Goal: Information Seeking & Learning: Learn about a topic

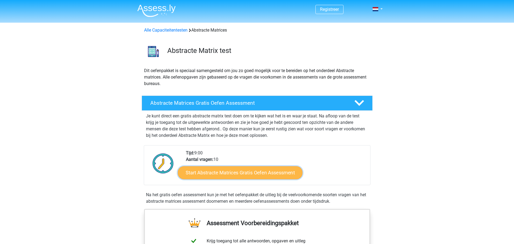
click at [261, 175] on link "Start Abstracte Matrices Gratis Oefen Assessment" at bounding box center [240, 172] width 125 height 13
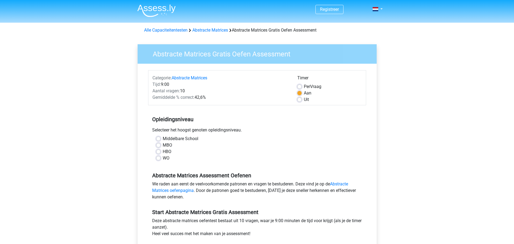
click at [163, 146] on label "MBO" at bounding box center [167, 145] width 9 height 6
click at [159, 146] on input "MBO" at bounding box center [158, 144] width 4 height 5
radio input "true"
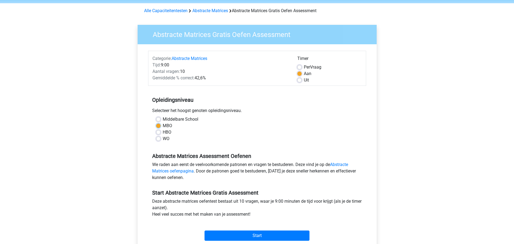
scroll to position [24, 0]
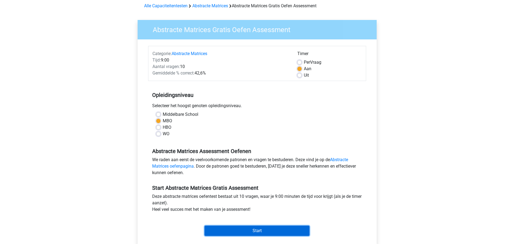
click at [255, 230] on input "Start" at bounding box center [257, 231] width 105 height 10
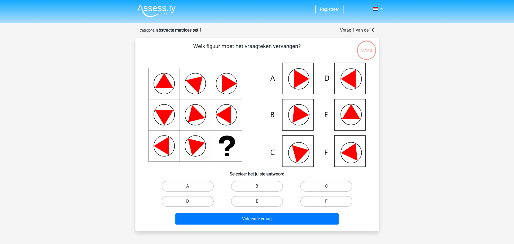
click at [299, 150] on icon at bounding box center [301, 152] width 19 height 22
click at [335, 188] on label "C" at bounding box center [327, 186] width 52 height 11
click at [330, 188] on input "C" at bounding box center [329, 188] width 4 height 4
radio input "true"
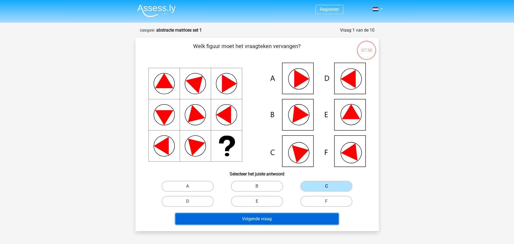
click at [281, 217] on button "Volgende vraag" at bounding box center [257, 218] width 163 height 11
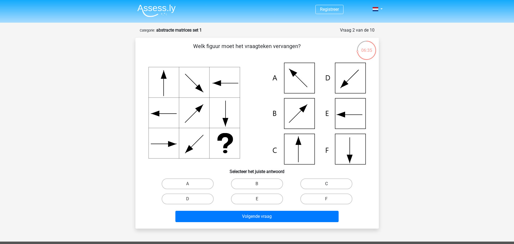
click at [325, 185] on label "C" at bounding box center [327, 183] width 52 height 11
click at [327, 185] on input "C" at bounding box center [329, 186] width 4 height 4
radio input "true"
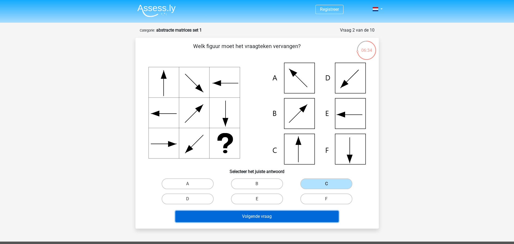
click at [288, 219] on button "Volgende vraag" at bounding box center [257, 216] width 163 height 11
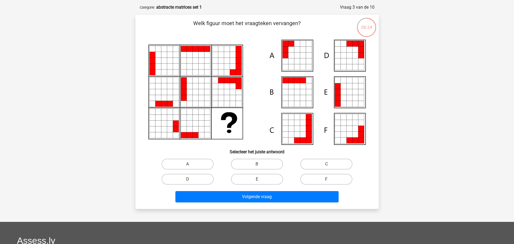
scroll to position [23, 0]
click at [184, 123] on icon at bounding box center [184, 124] width 6 height 6
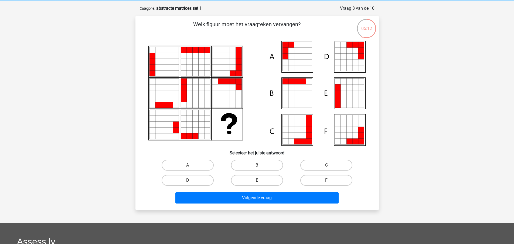
scroll to position [22, 0]
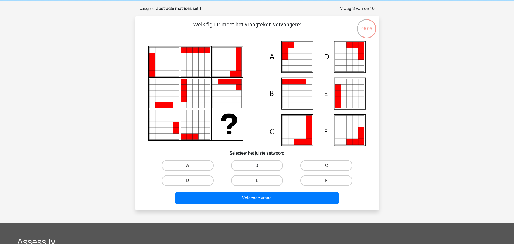
click at [261, 168] on label "B" at bounding box center [257, 165] width 52 height 11
click at [261, 168] on input "B" at bounding box center [259, 168] width 4 height 4
radio input "true"
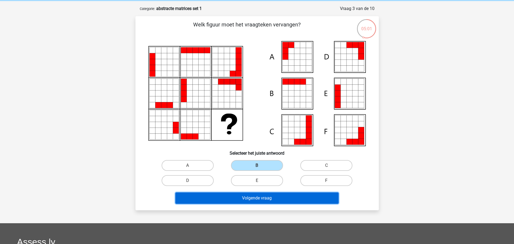
click at [257, 201] on button "Volgende vraag" at bounding box center [257, 198] width 163 height 11
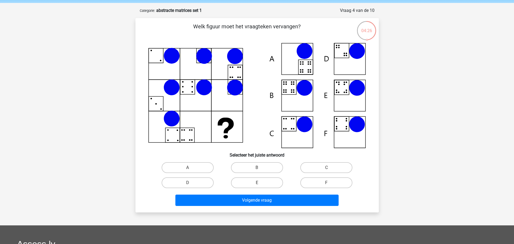
scroll to position [19, 0]
click at [325, 180] on label "F" at bounding box center [327, 183] width 52 height 11
click at [327, 183] on input "F" at bounding box center [329, 185] width 4 height 4
radio input "true"
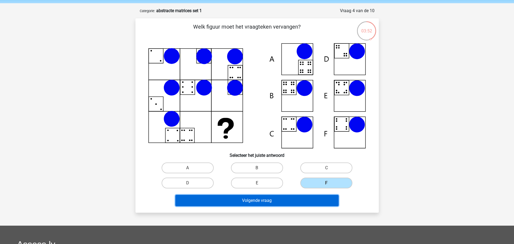
click at [271, 204] on button "Volgende vraag" at bounding box center [257, 200] width 163 height 11
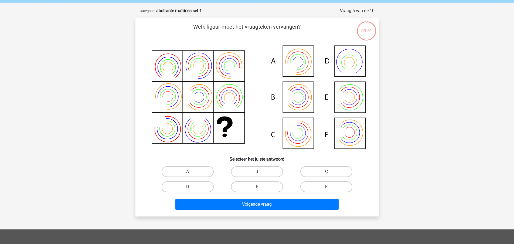
scroll to position [27, 0]
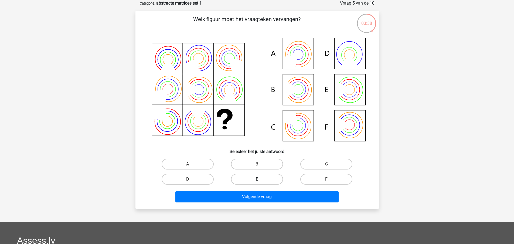
click at [263, 182] on label "E" at bounding box center [257, 179] width 52 height 11
click at [261, 182] on input "E" at bounding box center [259, 181] width 4 height 4
radio input "true"
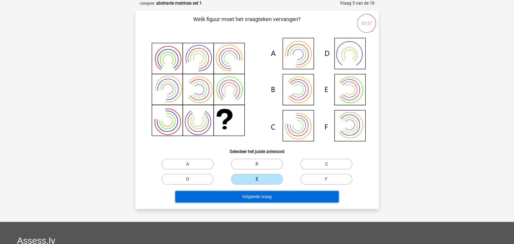
click at [266, 195] on button "Volgende vraag" at bounding box center [257, 196] width 163 height 11
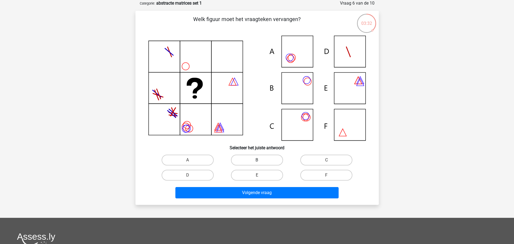
click at [271, 163] on label "B" at bounding box center [257, 160] width 52 height 11
click at [261, 163] on input "B" at bounding box center [259, 162] width 4 height 4
radio input "true"
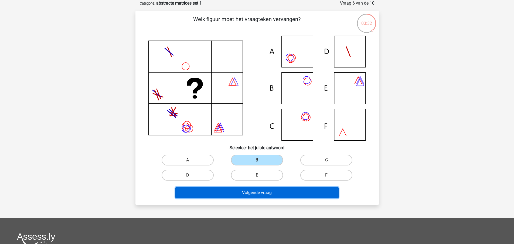
click at [281, 191] on button "Volgende vraag" at bounding box center [257, 192] width 163 height 11
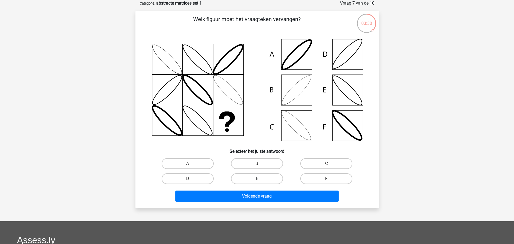
click at [258, 176] on label "E" at bounding box center [257, 178] width 52 height 11
click at [258, 179] on input "E" at bounding box center [259, 181] width 4 height 4
radio input "true"
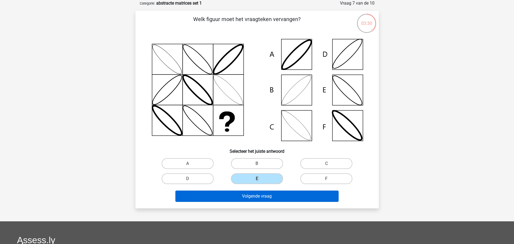
click at [261, 191] on div "Volgende vraag" at bounding box center [257, 195] width 226 height 18
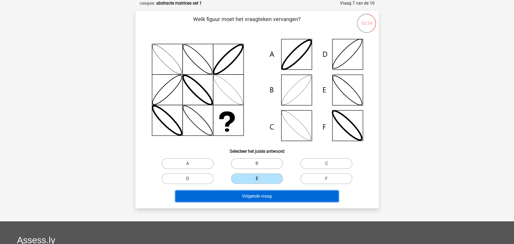
click at [261, 196] on button "Volgende vraag" at bounding box center [257, 196] width 163 height 11
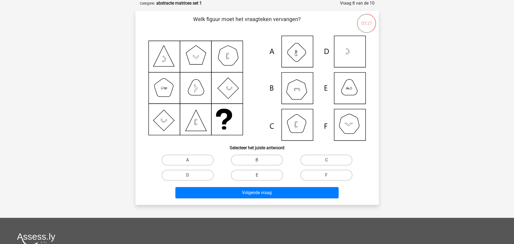
click at [259, 163] on input "B" at bounding box center [259, 162] width 4 height 4
radio input "true"
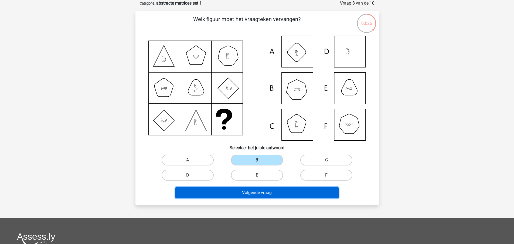
click at [261, 189] on button "Volgende vraag" at bounding box center [257, 192] width 163 height 11
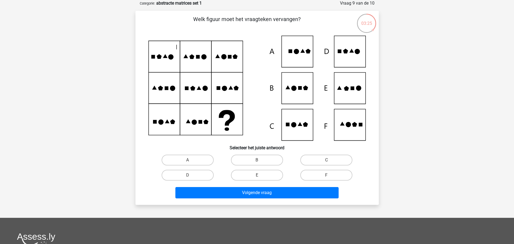
click at [259, 178] on input "E" at bounding box center [259, 177] width 4 height 4
radio input "true"
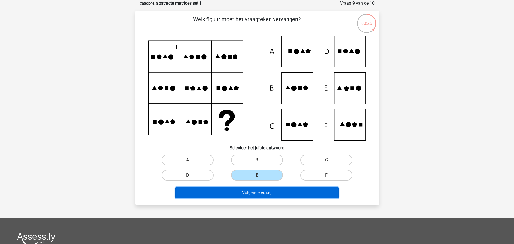
click at [261, 191] on button "Volgende vraag" at bounding box center [257, 192] width 163 height 11
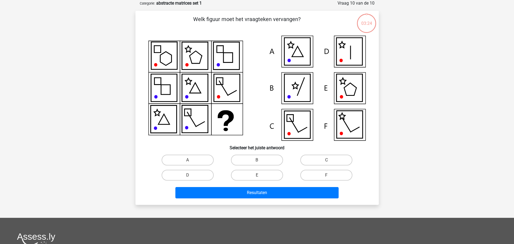
click at [258, 177] on input "E" at bounding box center [259, 177] width 4 height 4
radio input "true"
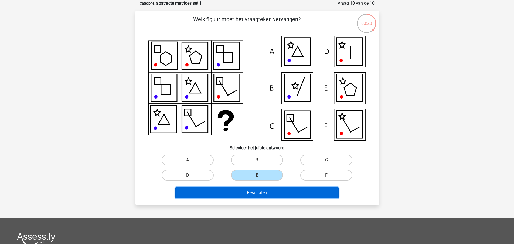
click at [259, 193] on button "Resultaten" at bounding box center [257, 192] width 163 height 11
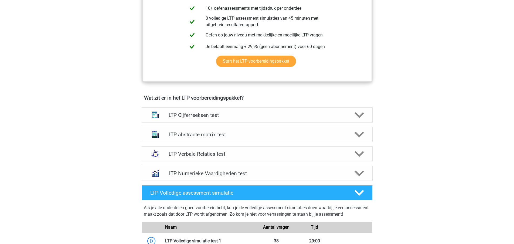
scroll to position [259, 0]
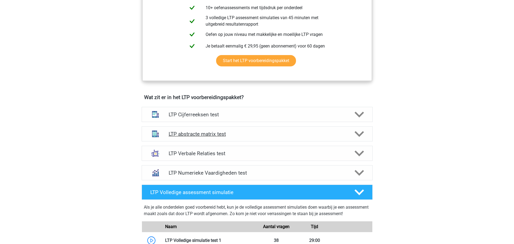
click at [200, 137] on div "LTP abstracte matrix test" at bounding box center [257, 133] width 231 height 15
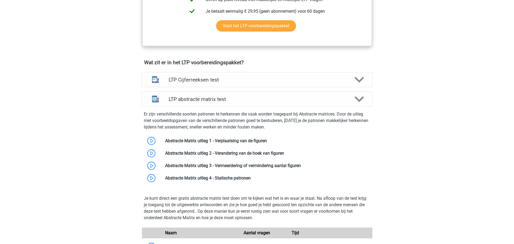
scroll to position [293, 0]
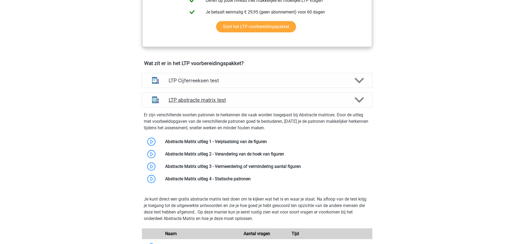
click at [219, 98] on h4 "LTP abstracte matrix test" at bounding box center [257, 100] width 177 height 6
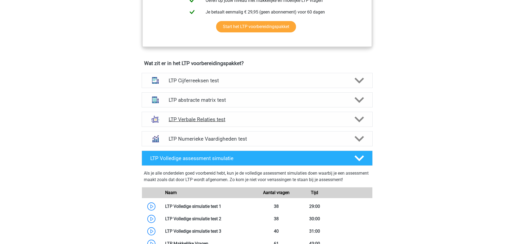
click at [212, 121] on h4 "LTP Verbale Relaties test" at bounding box center [257, 119] width 177 height 6
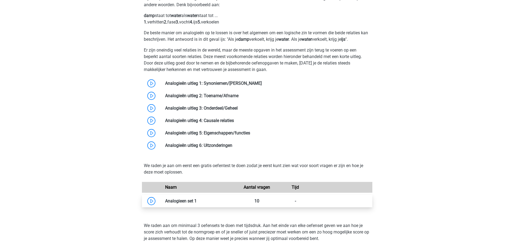
scroll to position [430, 0]
click at [197, 202] on link at bounding box center [197, 200] width 0 height 5
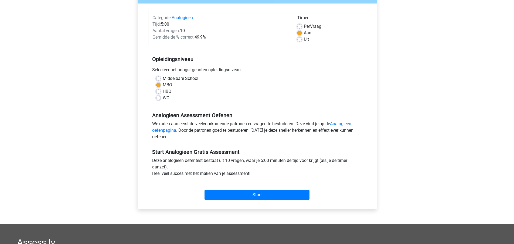
scroll to position [62, 0]
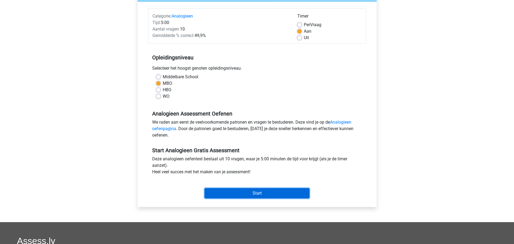
click at [247, 194] on input "Start" at bounding box center [257, 193] width 105 height 10
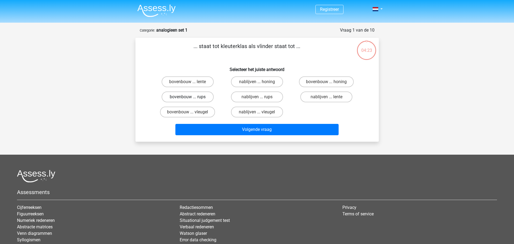
click at [199, 99] on label "bovenbouw ... rups" at bounding box center [188, 97] width 52 height 11
click at [191, 99] on input "bovenbouw ... rups" at bounding box center [190, 99] width 4 height 4
radio input "true"
click at [191, 114] on input "bovenbouw ... vleugel" at bounding box center [190, 114] width 4 height 4
radio input "true"
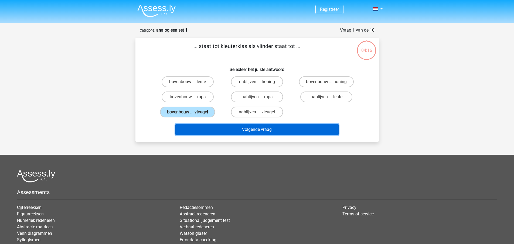
click at [249, 131] on button "Volgende vraag" at bounding box center [257, 129] width 163 height 11
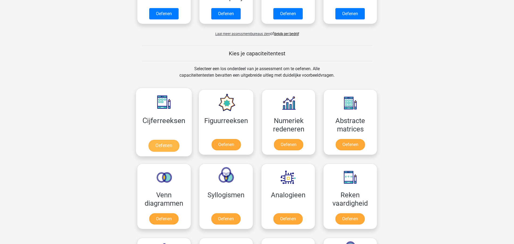
scroll to position [62, 0]
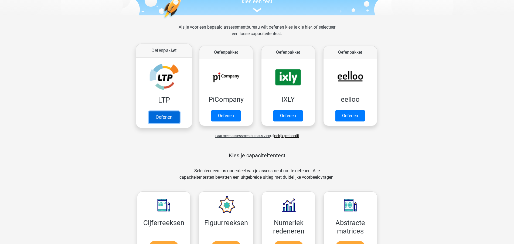
click at [158, 120] on link "Oefenen" at bounding box center [164, 117] width 31 height 12
drag, startPoint x: 139, startPoint y: 110, endPoint x: 143, endPoint y: 110, distance: 4.1
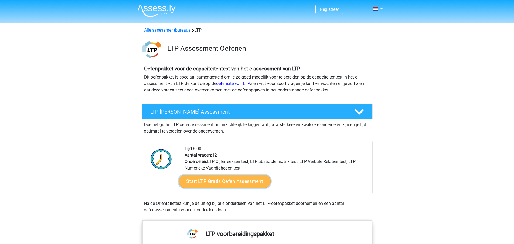
click at [208, 177] on link "Start LTP Gratis Oefen Assessment" at bounding box center [224, 181] width 92 height 13
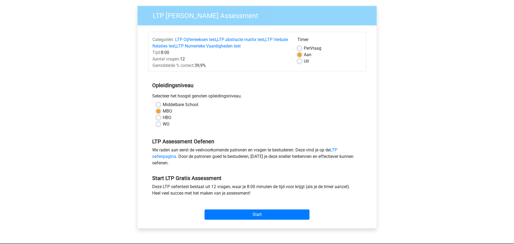
scroll to position [39, 0]
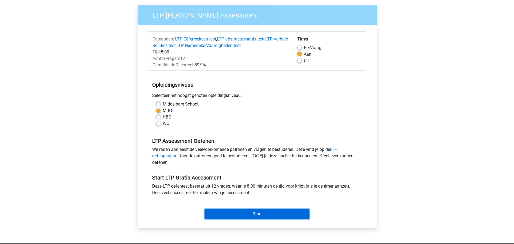
click at [261, 213] on input "Start" at bounding box center [257, 214] width 105 height 10
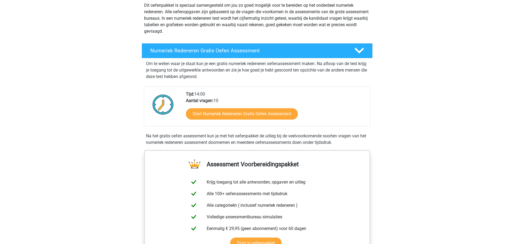
scroll to position [71, 0]
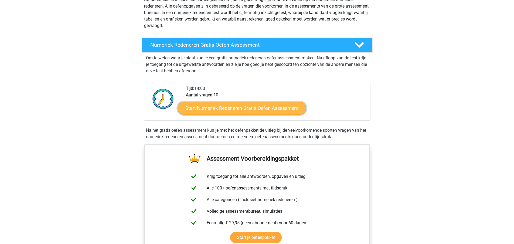
click at [230, 107] on link "Start Numeriek Redeneren Gratis Oefen Assessment" at bounding box center [242, 108] width 129 height 13
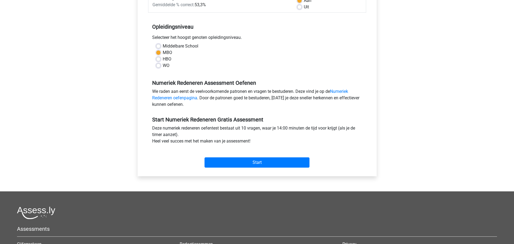
scroll to position [183, 0]
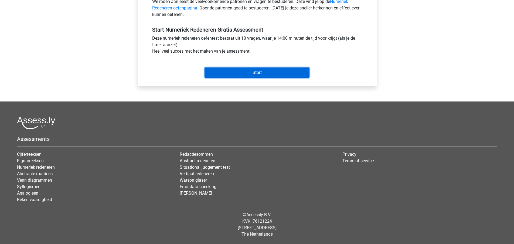
click at [254, 75] on input "Start" at bounding box center [257, 73] width 105 height 10
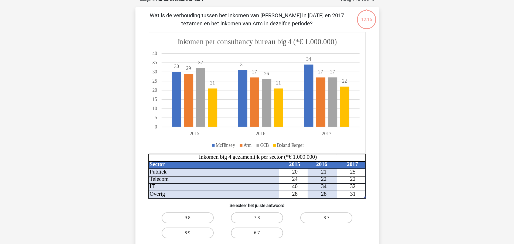
scroll to position [32, 0]
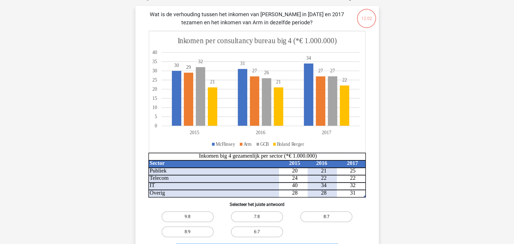
click at [323, 221] on label "8:7" at bounding box center [327, 216] width 52 height 11
click at [327, 220] on input "8:7" at bounding box center [329, 219] width 4 height 4
radio input "true"
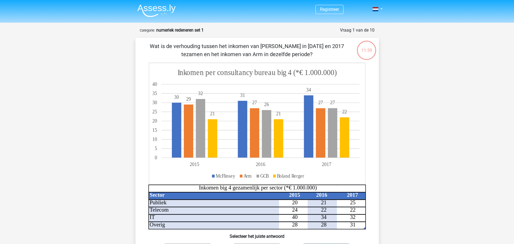
scroll to position [170, 0]
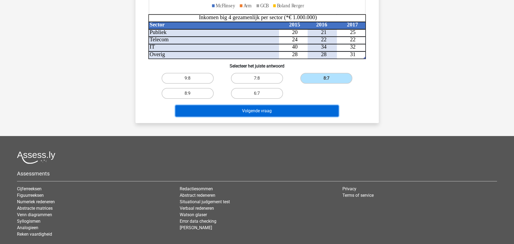
click at [270, 112] on button "Volgende vraag" at bounding box center [257, 110] width 163 height 11
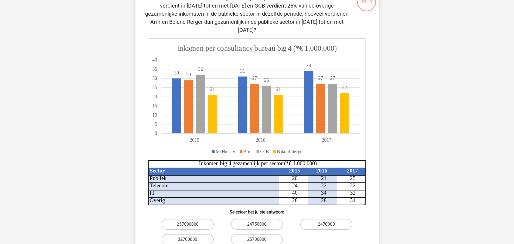
scroll to position [131, 0]
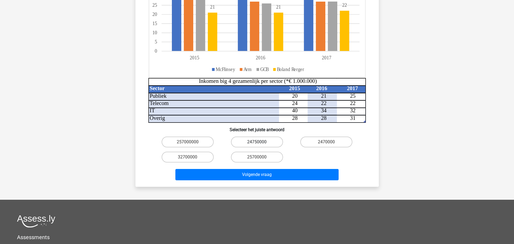
click at [267, 137] on label "24750000" at bounding box center [257, 142] width 52 height 11
click at [261, 142] on input "24750000" at bounding box center [259, 144] width 4 height 4
radio input "true"
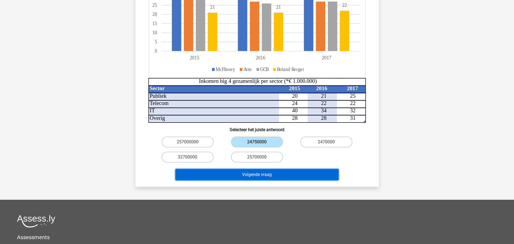
click at [289, 169] on button "Volgende vraag" at bounding box center [257, 174] width 163 height 11
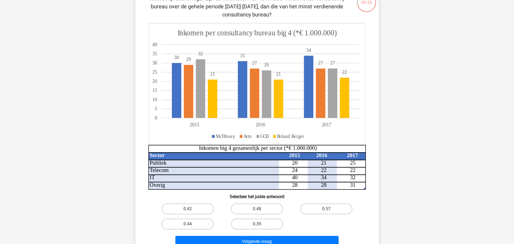
scroll to position [49, 0]
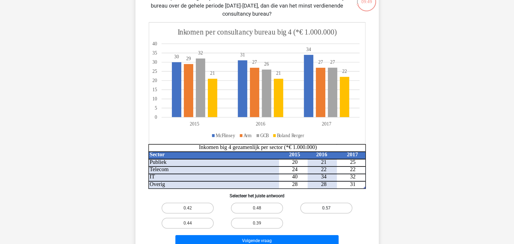
click at [315, 211] on label "0.57" at bounding box center [327, 208] width 52 height 11
click at [327, 211] on input "0.57" at bounding box center [329, 210] width 4 height 4
radio input "true"
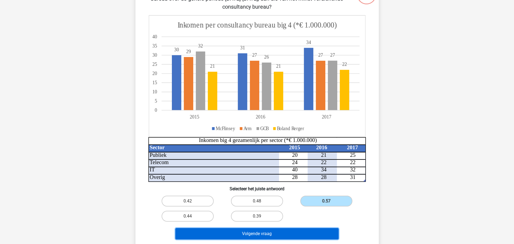
click at [306, 228] on button "Volgende vraag" at bounding box center [257, 233] width 163 height 11
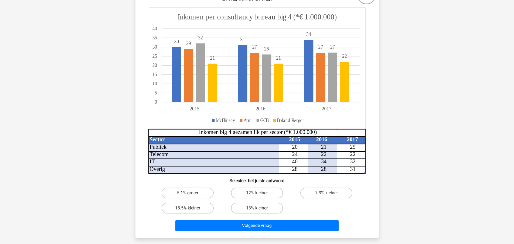
scroll to position [27, 0]
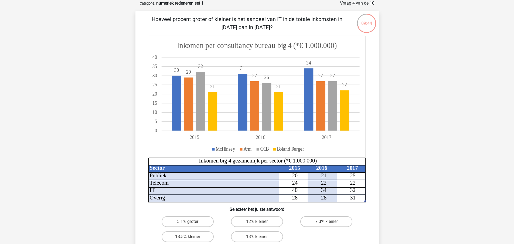
click at [326, 227] on div "7.3% kleiner" at bounding box center [326, 221] width 69 height 15
click at [323, 224] on label "7.3% kleiner" at bounding box center [327, 221] width 52 height 11
click at [327, 224] on input "7.3% kleiner" at bounding box center [329, 224] width 4 height 4
radio input "true"
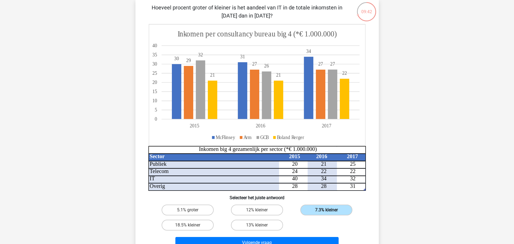
scroll to position [49, 0]
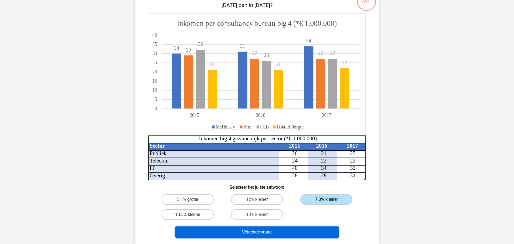
click at [311, 231] on button "Volgende vraag" at bounding box center [257, 232] width 163 height 11
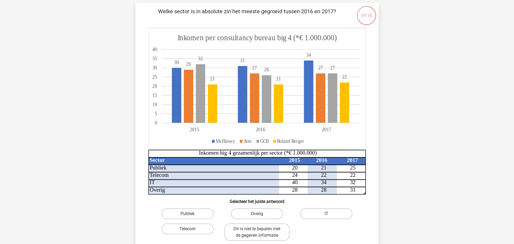
scroll to position [41, 0]
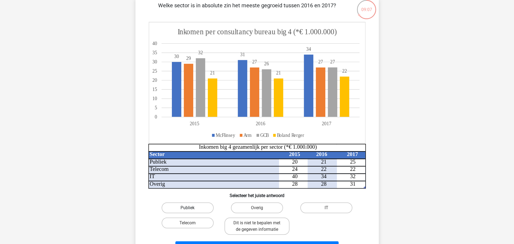
click at [181, 208] on label "Publiek" at bounding box center [188, 208] width 52 height 11
click at [188, 208] on input "Publiek" at bounding box center [190, 210] width 4 height 4
radio input "true"
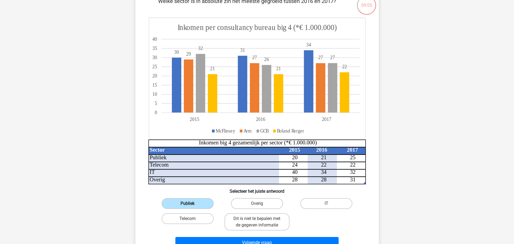
scroll to position [46, 0]
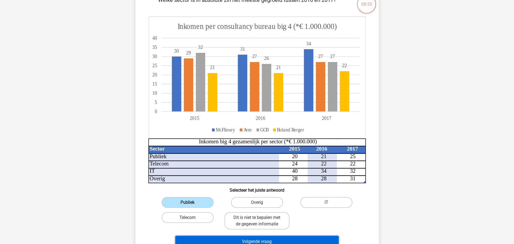
drag, startPoint x: 299, startPoint y: 241, endPoint x: 359, endPoint y: 229, distance: 61.4
click at [359, 229] on div "Welke sector is in absolute zin het meeste gegroeid tussen 2016 en 2017? Sector…" at bounding box center [257, 123] width 239 height 254
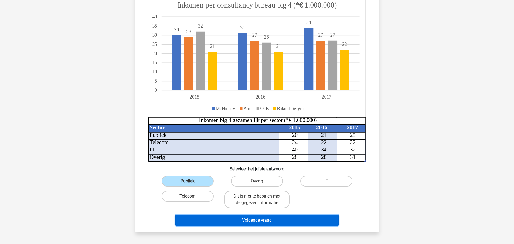
scroll to position [76, 0]
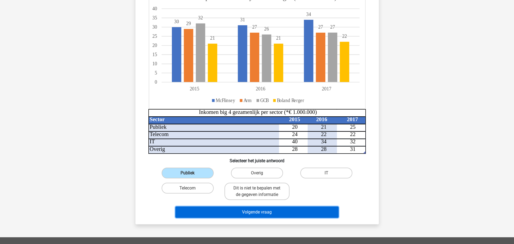
click at [318, 214] on button "Volgende vraag" at bounding box center [257, 212] width 163 height 11
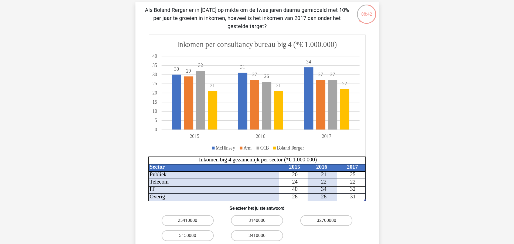
scroll to position [27, 0]
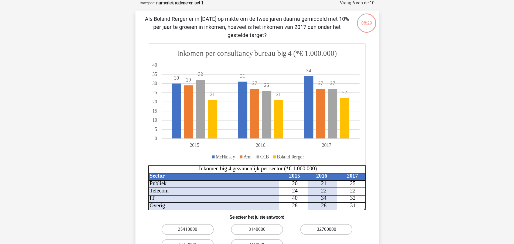
click at [326, 234] on label "32700000" at bounding box center [327, 229] width 52 height 11
click at [327, 233] on input "32700000" at bounding box center [329, 232] width 4 height 4
radio input "true"
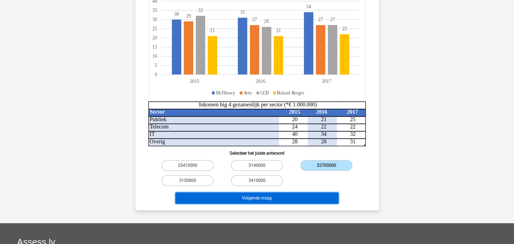
click at [289, 200] on button "Volgende vraag" at bounding box center [257, 198] width 163 height 11
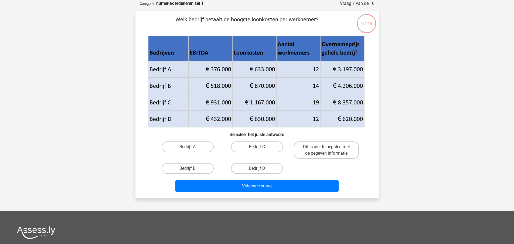
scroll to position [28, 0]
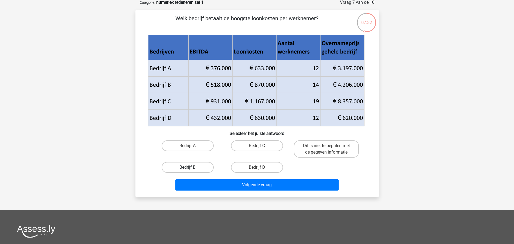
click at [207, 167] on label "Bedrijf B" at bounding box center [188, 167] width 52 height 11
click at [191, 167] on input "Bedrijf B" at bounding box center [190, 169] width 4 height 4
radio input "true"
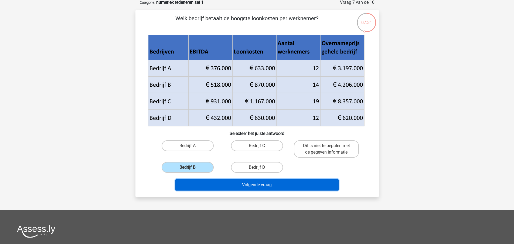
click at [268, 188] on button "Volgende vraag" at bounding box center [257, 184] width 163 height 11
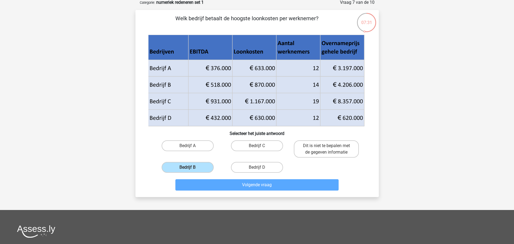
scroll to position [27, 0]
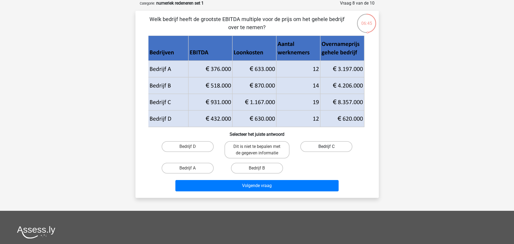
click at [312, 149] on label "Bedrijf C" at bounding box center [327, 146] width 52 height 11
click at [327, 149] on input "Bedrijf C" at bounding box center [329, 149] width 4 height 4
radio input "true"
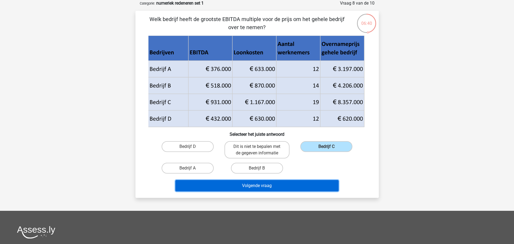
click at [302, 186] on button "Volgende vraag" at bounding box center [257, 185] width 163 height 11
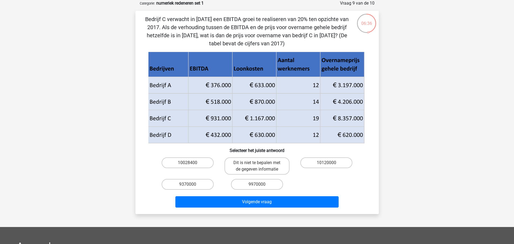
click at [217, 166] on div "10028400" at bounding box center [187, 165] width 65 height 17
click at [210, 164] on label "10028400" at bounding box center [188, 162] width 52 height 11
click at [191, 164] on input "10028400" at bounding box center [190, 165] width 4 height 4
radio input "true"
click at [208, 164] on label "10028400" at bounding box center [188, 162] width 52 height 11
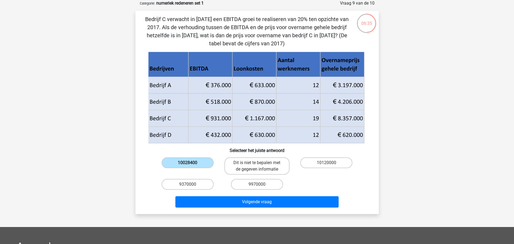
click at [191, 164] on input "10028400" at bounding box center [190, 165] width 4 height 4
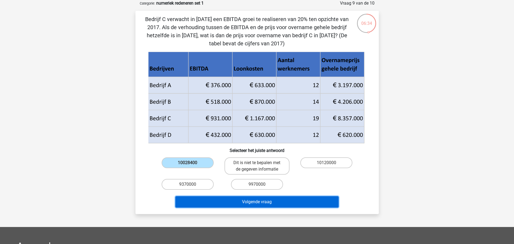
click at [268, 202] on button "Volgende vraag" at bounding box center [257, 201] width 163 height 11
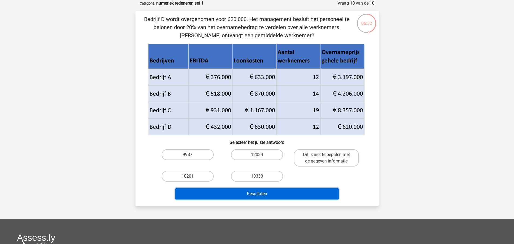
click at [268, 195] on button "Resultaten" at bounding box center [257, 193] width 163 height 11
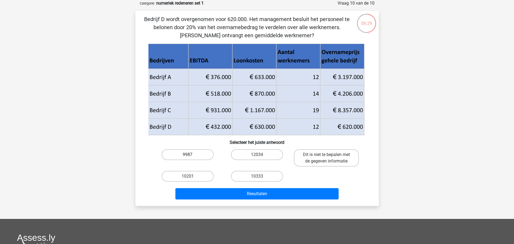
click at [201, 154] on label "9987" at bounding box center [188, 154] width 52 height 11
click at [191, 155] on input "9987" at bounding box center [190, 157] width 4 height 4
radio input "true"
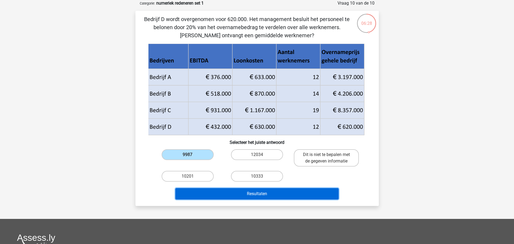
click at [264, 195] on button "Resultaten" at bounding box center [257, 193] width 163 height 11
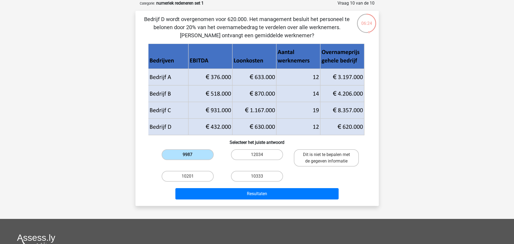
click at [201, 153] on label "9987" at bounding box center [188, 154] width 52 height 11
click at [191, 155] on input "9987" at bounding box center [190, 157] width 4 height 4
click at [201, 153] on label "9987" at bounding box center [188, 154] width 52 height 11
click at [191, 155] on input "9987" at bounding box center [190, 157] width 4 height 4
click at [402, 173] on div "Registreer Nederlands English" at bounding box center [257, 167] width 514 height 389
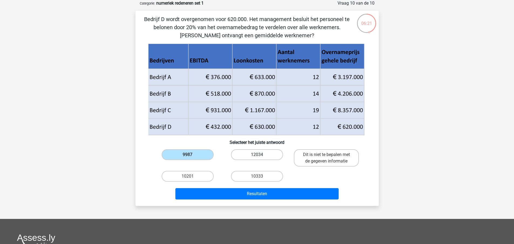
click at [247, 151] on label "12034" at bounding box center [257, 154] width 52 height 11
click at [257, 155] on input "12034" at bounding box center [259, 157] width 4 height 4
radio input "true"
click at [173, 153] on label "9987" at bounding box center [188, 154] width 52 height 11
click at [188, 155] on input "9987" at bounding box center [190, 157] width 4 height 4
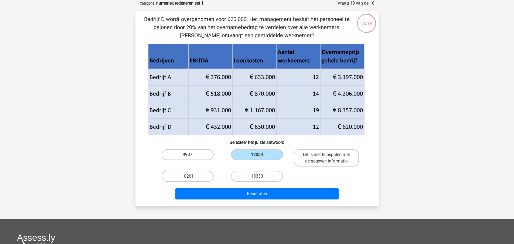
radio input "true"
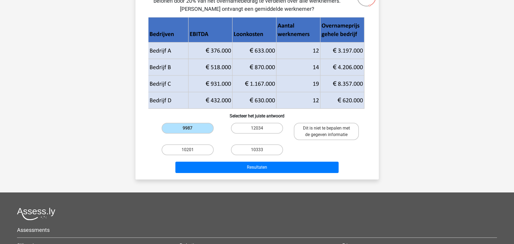
scroll to position [52, 0]
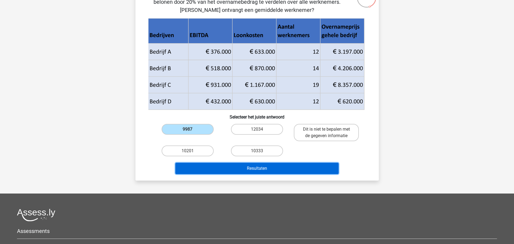
click at [309, 168] on button "Resultaten" at bounding box center [257, 168] width 163 height 11
